Goal: Communication & Community: Ask a question

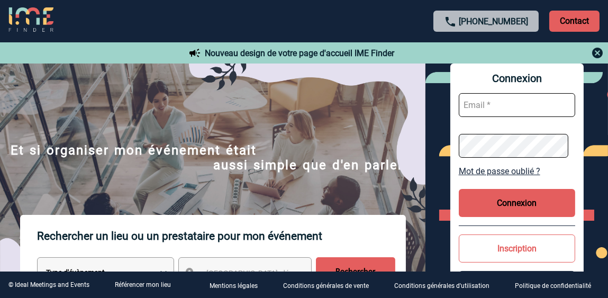
click at [537, 110] on input "text" at bounding box center [517, 105] width 117 height 24
type input "adrien.ruiz@hilti.com"
click at [472, 196] on button "Connexion" at bounding box center [517, 203] width 117 height 28
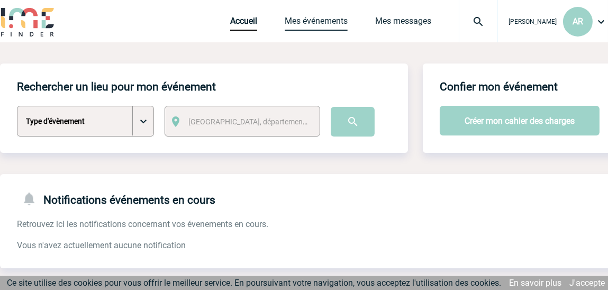
click at [317, 25] on link "Mes événements" at bounding box center [316, 23] width 63 height 15
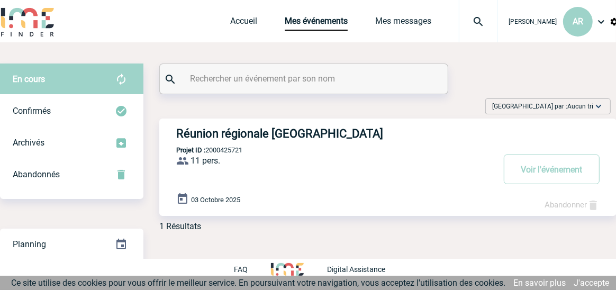
click at [440, 168] on div "Réunion régionale Voiron Projet ID : 2000425721 11 pers. ProjetID : 2000425721 …" at bounding box center [388, 167] width 458 height 97
click at [549, 176] on button "Voir l'événement" at bounding box center [552, 170] width 96 height 30
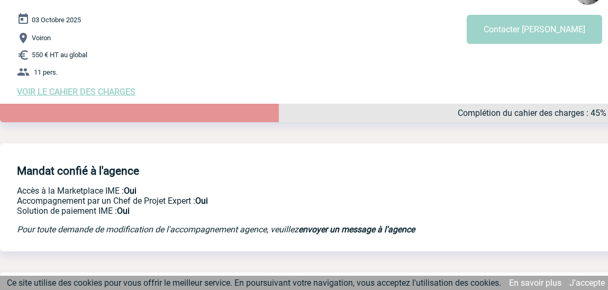
scroll to position [141, 0]
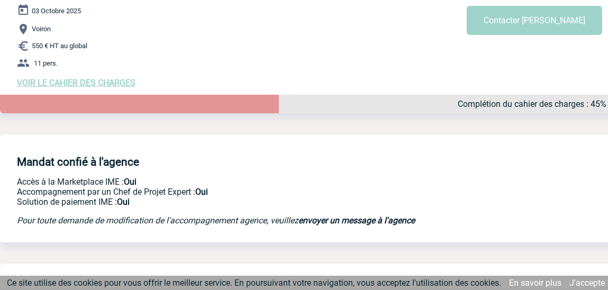
click at [360, 221] on b "envoyer un message à l'agence" at bounding box center [357, 221] width 117 height 10
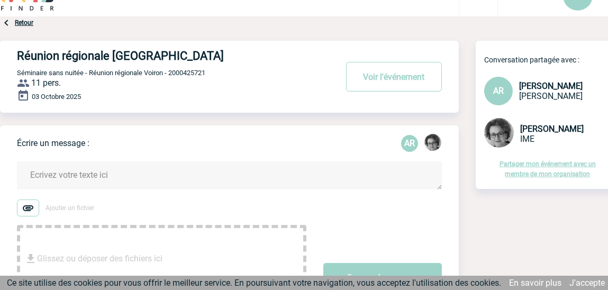
scroll to position [70, 0]
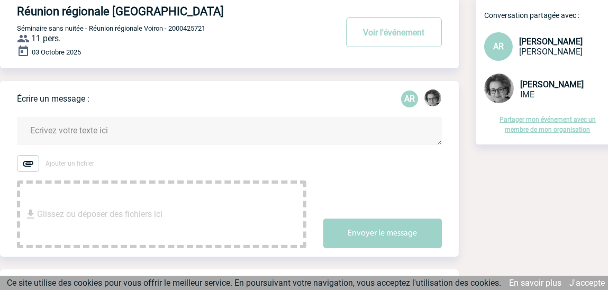
click at [431, 100] on img at bounding box center [433, 97] width 17 height 17
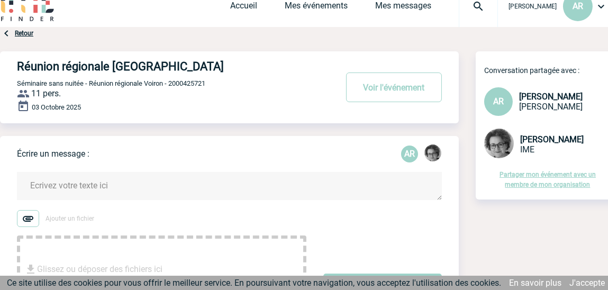
scroll to position [0, 0]
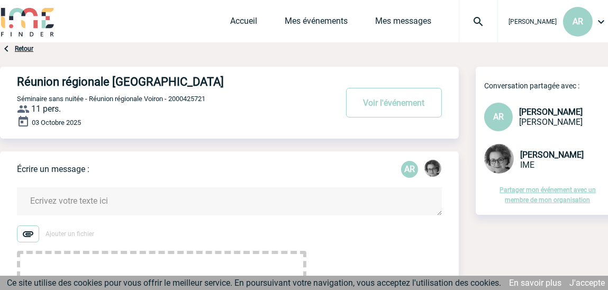
click at [181, 201] on textarea at bounding box center [229, 201] width 425 height 28
click at [607, 26] on img at bounding box center [601, 21] width 13 height 13
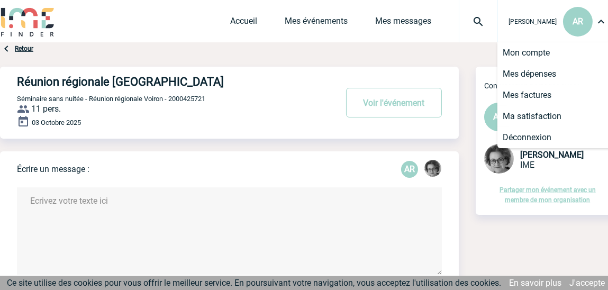
click at [605, 26] on img at bounding box center [601, 21] width 13 height 13
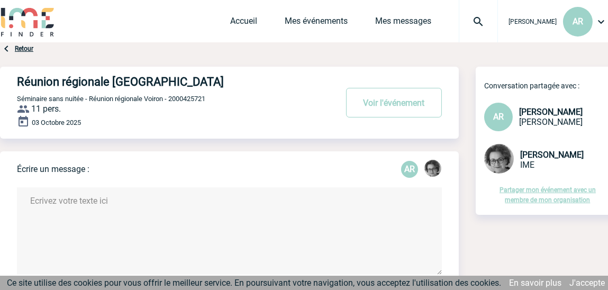
click at [605, 26] on img at bounding box center [601, 21] width 13 height 13
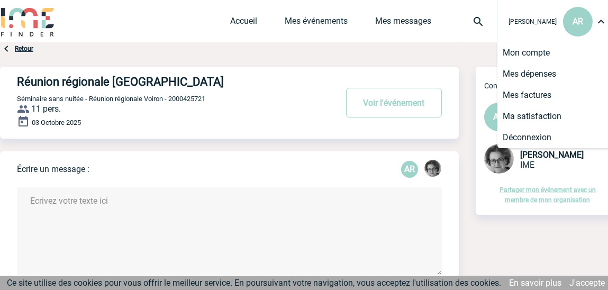
click at [605, 26] on img at bounding box center [601, 21] width 13 height 13
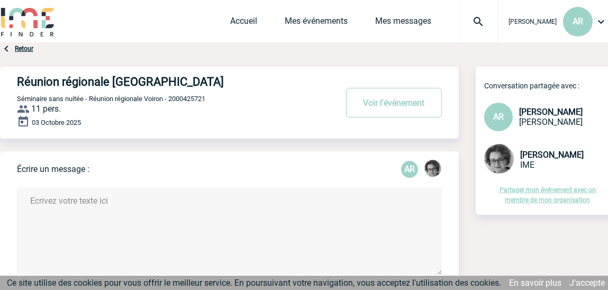
click at [34, 20] on img at bounding box center [27, 21] width 55 height 30
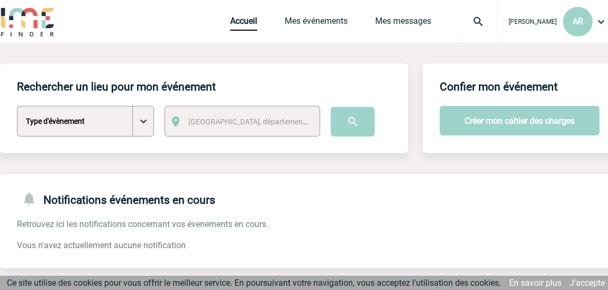
click at [530, 20] on span "[PERSON_NAME]" at bounding box center [533, 21] width 48 height 7
click at [402, 23] on link "Mes messages" at bounding box center [403, 23] width 56 height 15
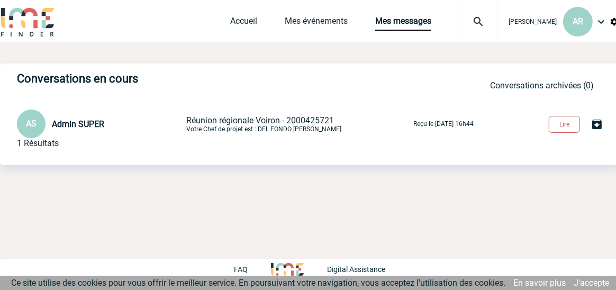
click at [568, 127] on button "Lire" at bounding box center [564, 124] width 31 height 17
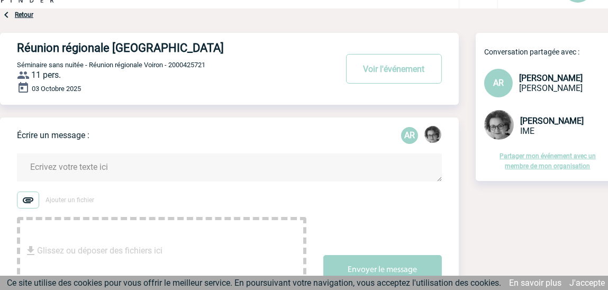
scroll to position [141, 0]
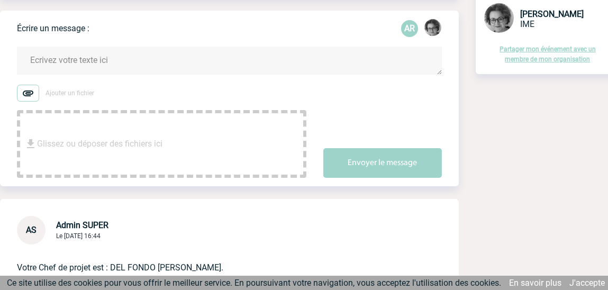
click at [211, 68] on textarea at bounding box center [229, 61] width 425 height 28
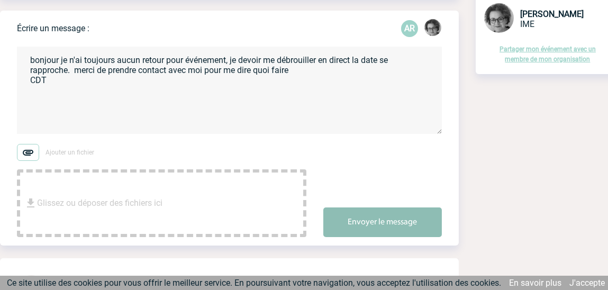
type textarea "bonjour je n'ai toujours aucun retour pour événement, je devoir me débrouiller …"
click at [388, 228] on button "Envoyer le message" at bounding box center [383, 223] width 119 height 30
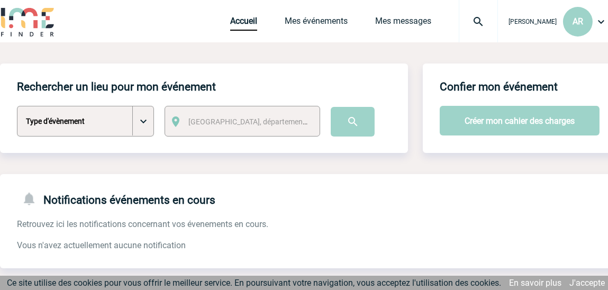
click at [598, 22] on img at bounding box center [601, 21] width 13 height 13
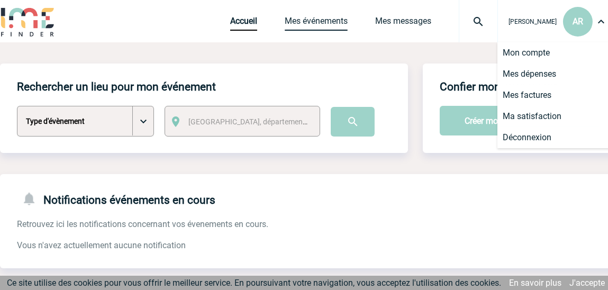
click at [348, 20] on link "Mes événements" at bounding box center [316, 23] width 63 height 15
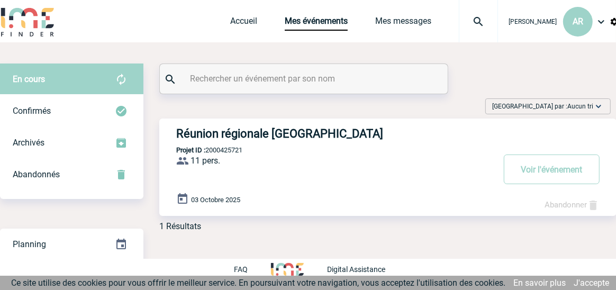
click at [570, 210] on div "Abandonner" at bounding box center [572, 205] width 55 height 13
click at [570, 207] on link "Abandonner" at bounding box center [572, 205] width 55 height 10
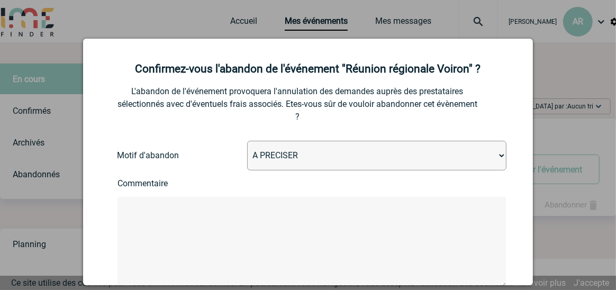
click at [553, 118] on div at bounding box center [308, 145] width 616 height 290
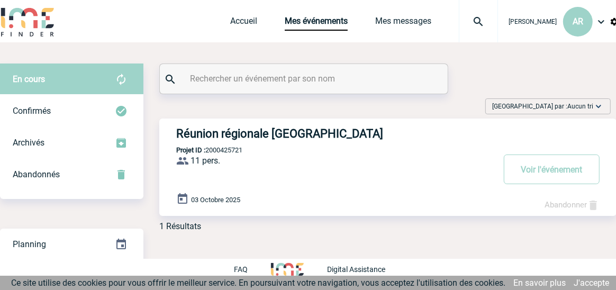
click at [281, 164] on div "Réunion régionale Voiron Projet ID : 2000425721 11 pers. ProjetID : 2000425721 …" at bounding box center [388, 167] width 458 height 97
click at [458, 158] on div "Réunion régionale Voiron Projet ID : 2000425721 11 pers. ProjetID : 2000425721 …" at bounding box center [388, 167] width 458 height 97
click at [528, 163] on button "Voir l'événement" at bounding box center [552, 170] width 96 height 30
